Goal: Task Accomplishment & Management: Complete application form

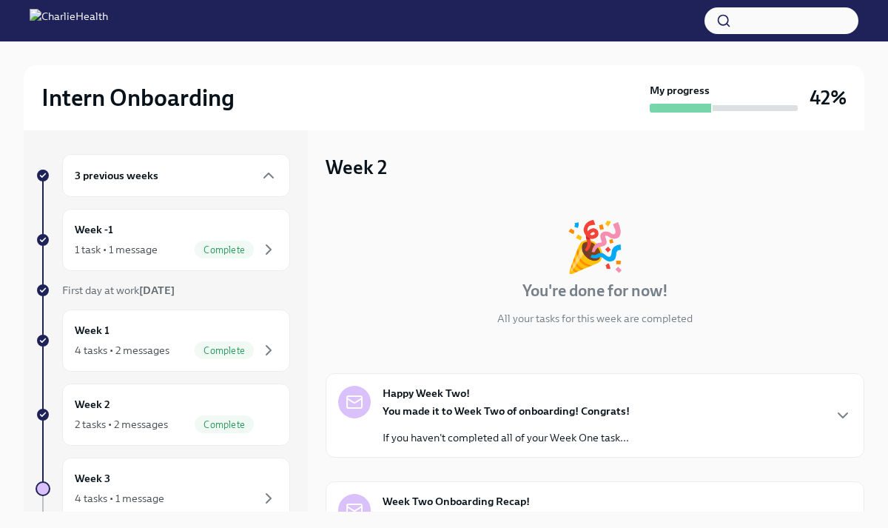
scroll to position [224, 0]
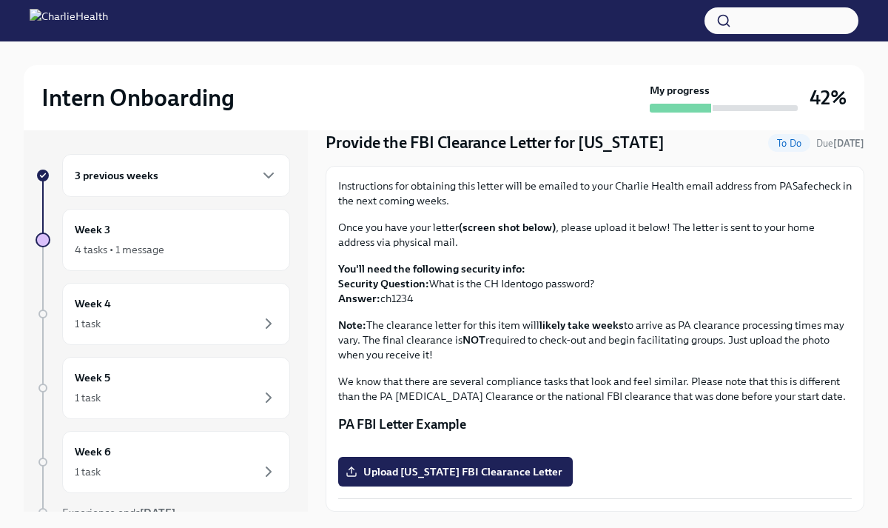
scroll to position [25, 0]
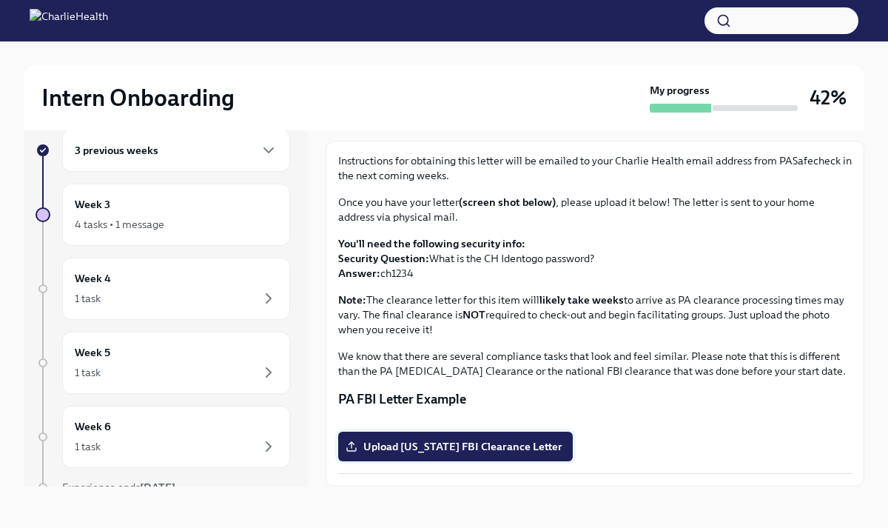
click at [427, 446] on span "Upload [US_STATE] FBI Clearance Letter" at bounding box center [456, 446] width 214 height 15
click at [0, 0] on input "Upload [US_STATE] FBI Clearance Letter" at bounding box center [0, 0] width 0 height 0
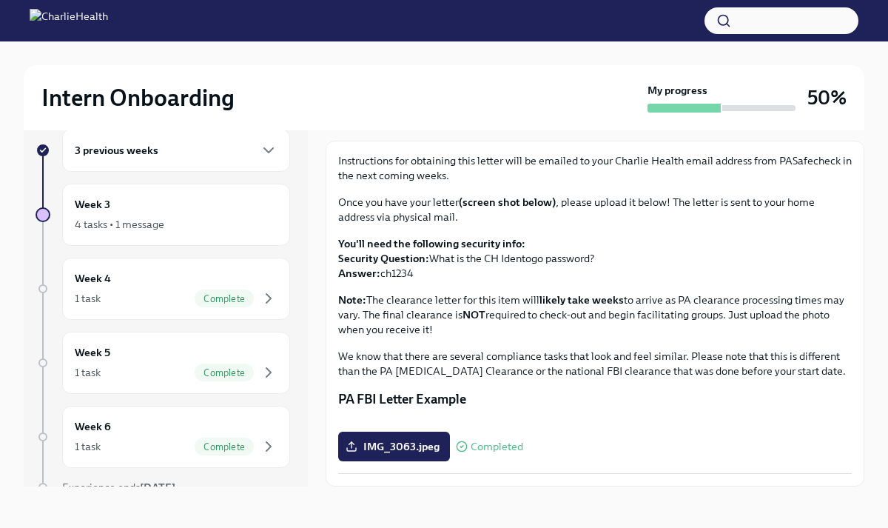
scroll to position [223, 0]
click at [211, 227] on div "4 tasks • 1 message" at bounding box center [176, 224] width 203 height 18
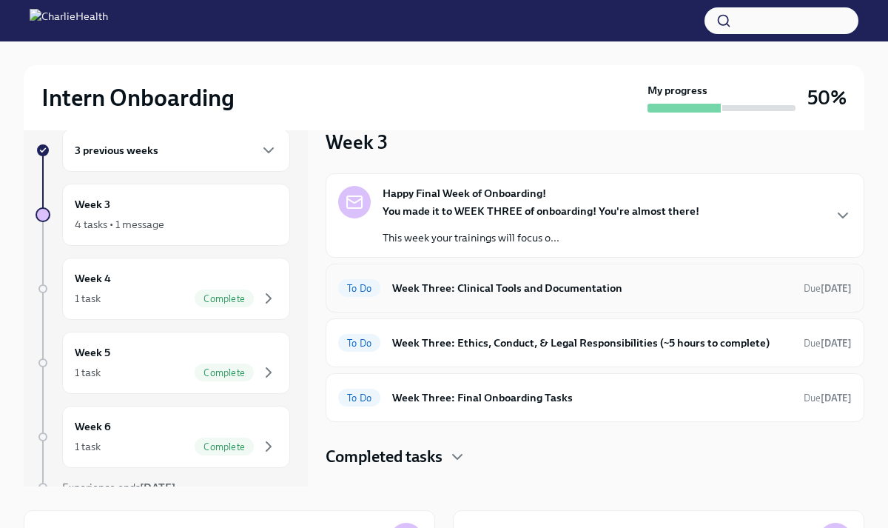
scroll to position [53, 0]
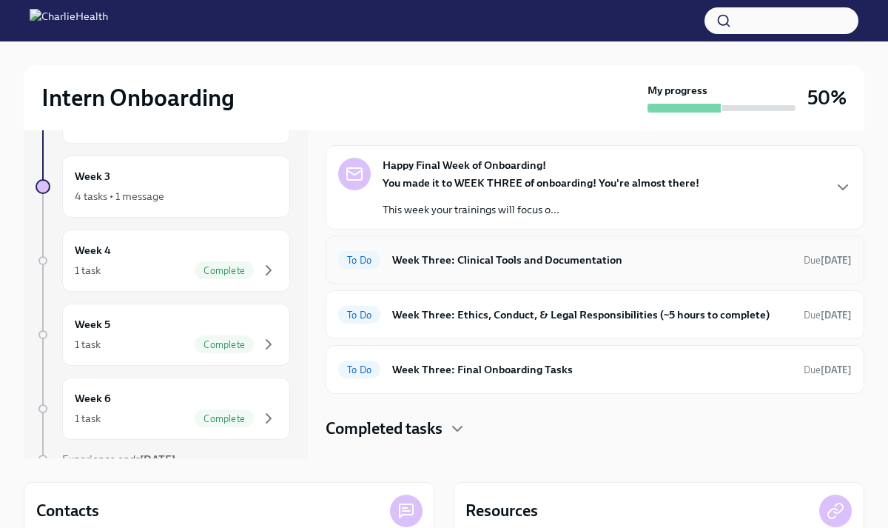
click at [586, 261] on h6 "Week Three: Clinical Tools and Documentation" at bounding box center [592, 260] width 400 height 16
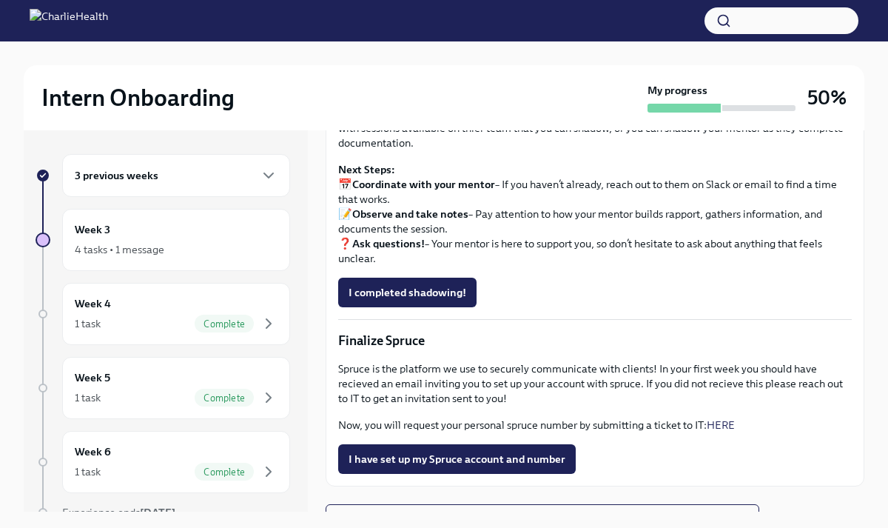
scroll to position [1296, 0]
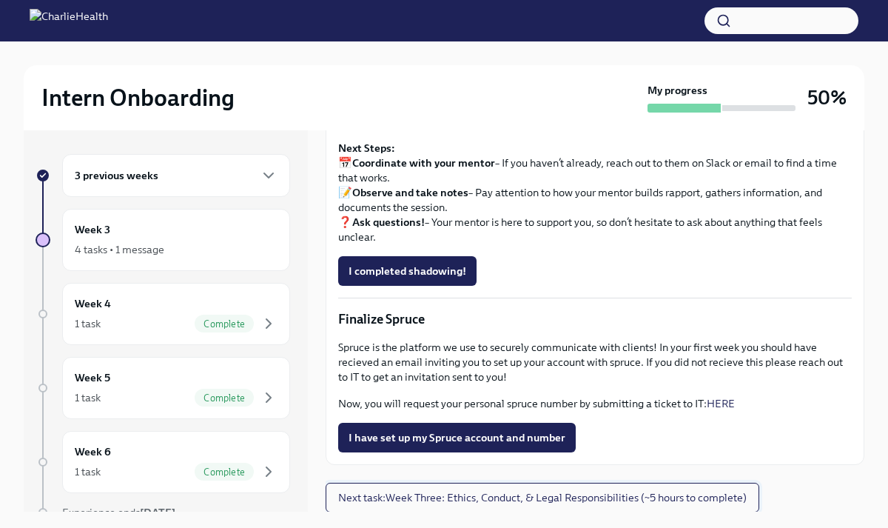
click at [447, 502] on span "Next task : Week Three: Ethics, Conduct, & Legal Responsibilities (~5 hours to …" at bounding box center [542, 497] width 409 height 15
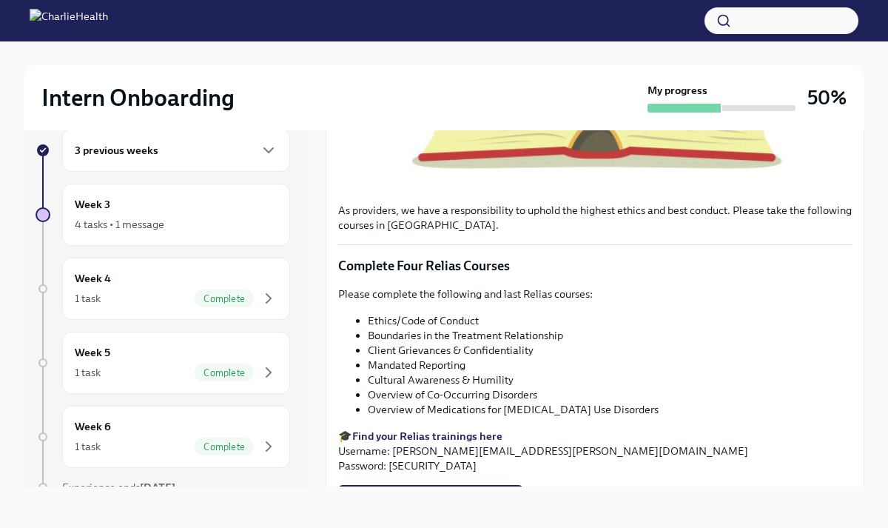
scroll to position [525, 0]
